Goal: Task Accomplishment & Management: Manage account settings

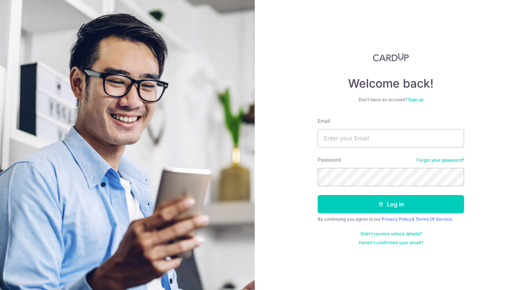
type input "[EMAIL_ADDRESS][DOMAIN_NAME]"
click at [318, 195] on button "Log in" at bounding box center [391, 204] width 146 height 18
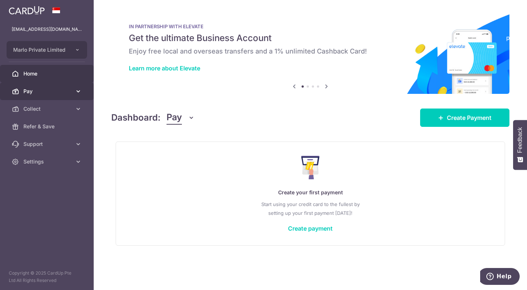
click at [62, 95] on link "Pay" at bounding box center [47, 91] width 94 height 18
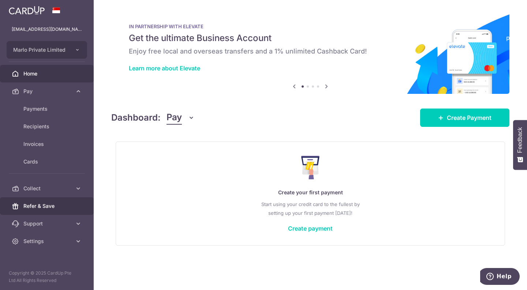
click at [44, 200] on link "Refer & Save" at bounding box center [47, 206] width 94 height 18
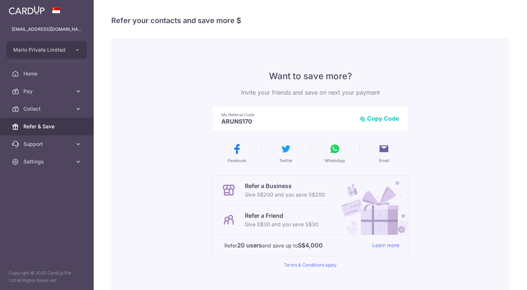
click at [56, 189] on aside "[EMAIL_ADDRESS][DOMAIN_NAME] Marlo Private Limited Add new company Marlo Privat…" at bounding box center [47, 145] width 94 height 290
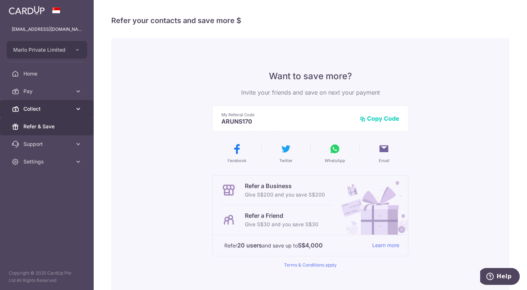
click at [57, 101] on link "Collect" at bounding box center [47, 109] width 94 height 18
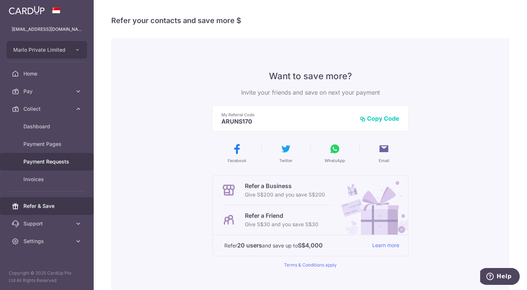
click at [43, 162] on span "Payment Requests" at bounding box center [47, 161] width 48 height 7
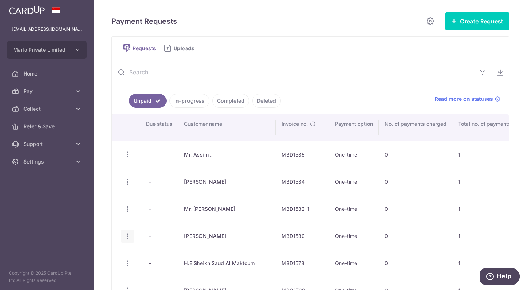
click at [128, 186] on icon "button" at bounding box center [128, 182] width 8 height 8
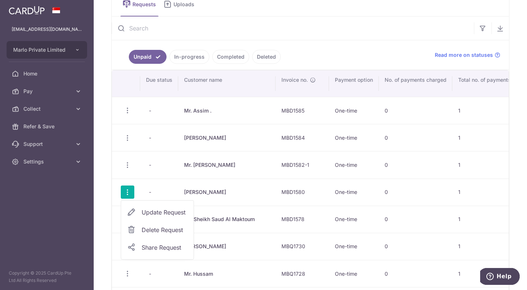
click at [155, 212] on span "Update Request" at bounding box center [165, 212] width 46 height 9
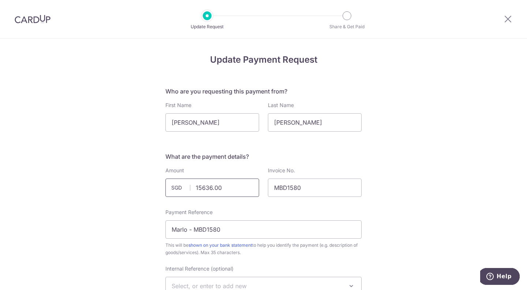
click at [228, 189] on input "15636.00" at bounding box center [213, 187] width 94 height 18
type input "17454.00"
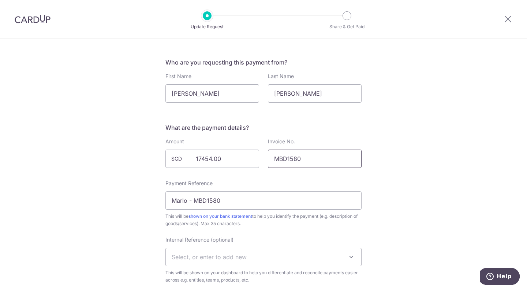
click at [310, 160] on input "MBD1580" at bounding box center [315, 158] width 94 height 18
type input "MBD1580/MBD1587"
click at [239, 199] on input "Marlo - MBD1580" at bounding box center [264, 200] width 196 height 18
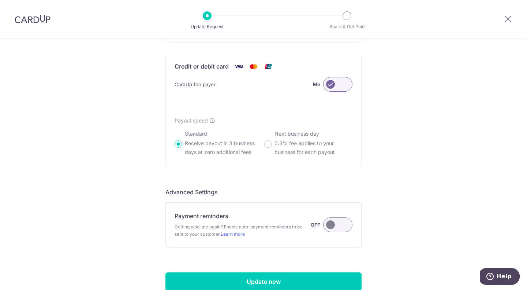
scroll to position [527, 0]
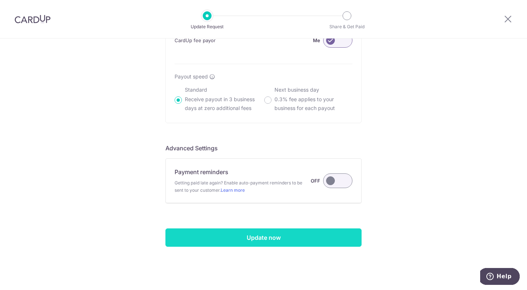
type input "Marlo - MBD1580MBD1587"
click at [314, 235] on input "Update now" at bounding box center [264, 237] width 196 height 18
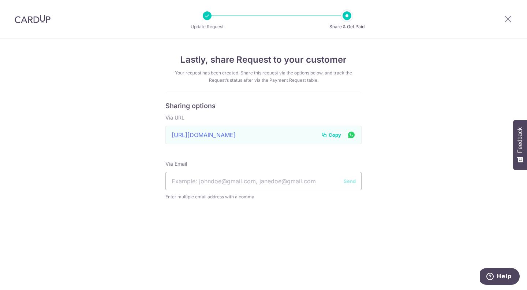
click at [333, 135] on span "Copy" at bounding box center [335, 134] width 12 height 7
